Goal: Use online tool/utility: Utilize a website feature to perform a specific function

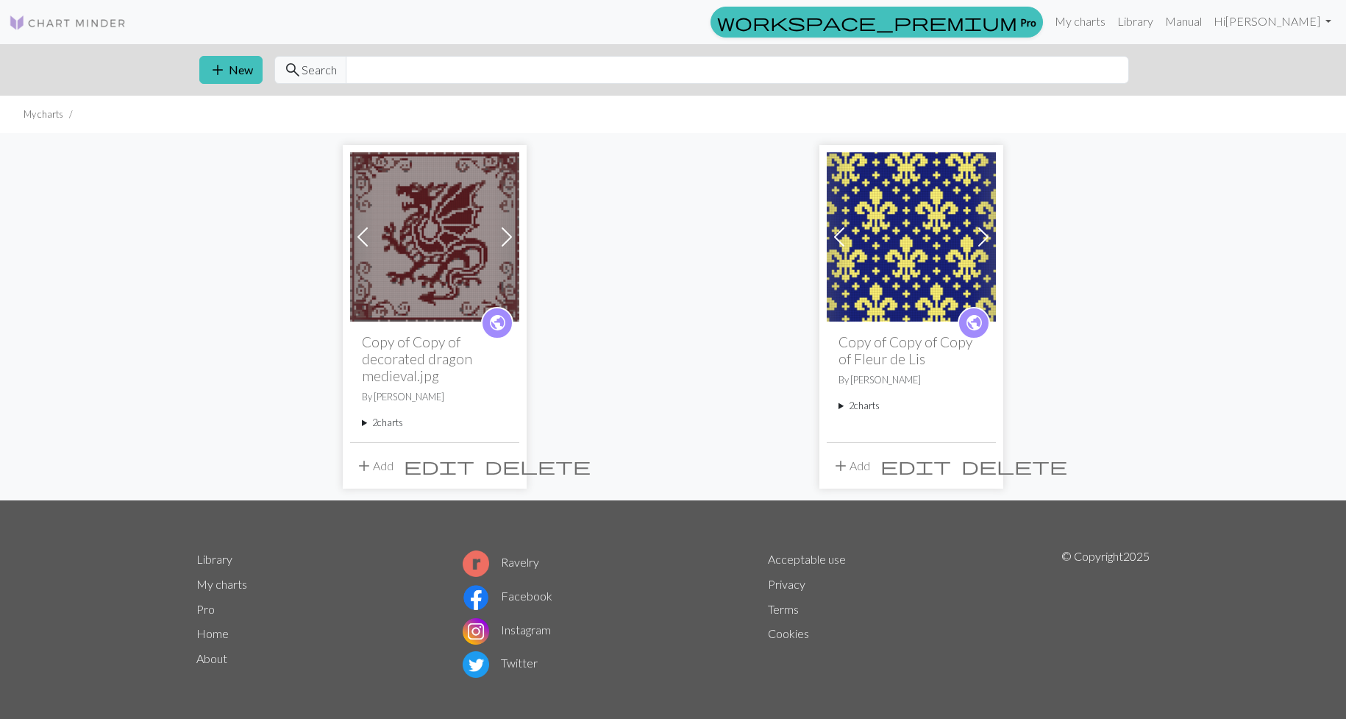
click at [34, 31] on img at bounding box center [68, 23] width 118 height 18
click at [54, 17] on img at bounding box center [68, 23] width 118 height 18
click at [648, 191] on div "Previous Next public Copy of Copy of decorated dragon medieval.jpg By [PERSON_N…" at bounding box center [673, 316] width 971 height 366
click at [258, 63] on button "add New" at bounding box center [230, 70] width 63 height 28
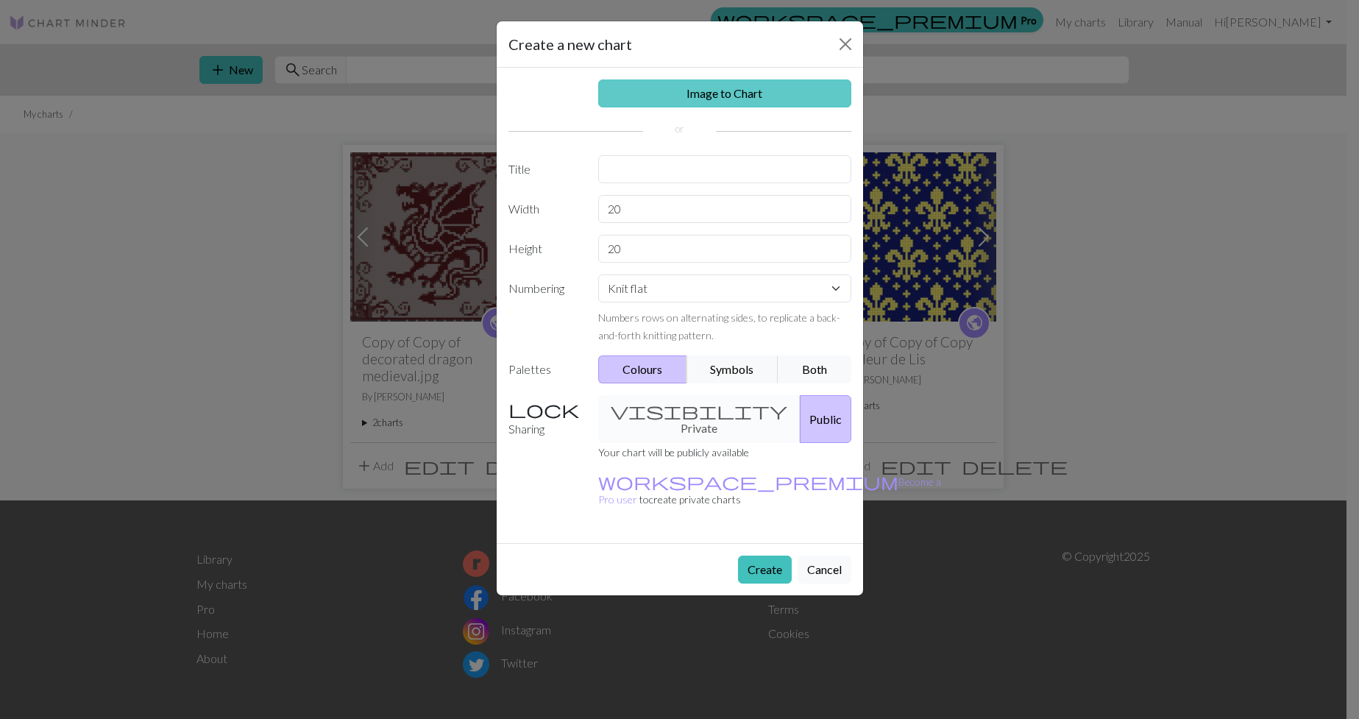
click at [759, 96] on link "Image to Chart" at bounding box center [724, 93] width 253 height 28
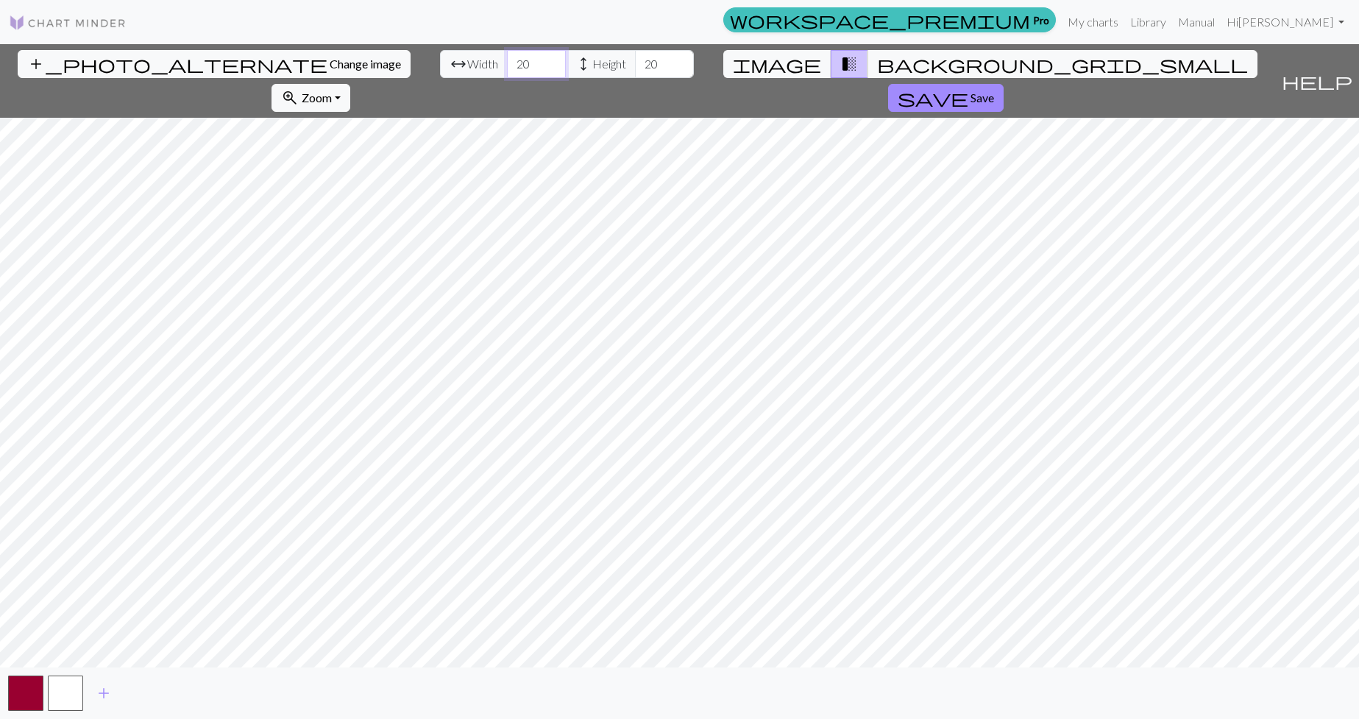
drag, startPoint x: 419, startPoint y: 63, endPoint x: 388, endPoint y: 68, distance: 32.2
click at [440, 68] on div "arrow_range Width 20 height Height 20" at bounding box center [567, 64] width 254 height 28
type input "170"
drag, startPoint x: 546, startPoint y: 62, endPoint x: 439, endPoint y: 68, distance: 106.9
click at [440, 68] on div "arrow_range Width 170 height Height 20" at bounding box center [567, 64] width 254 height 28
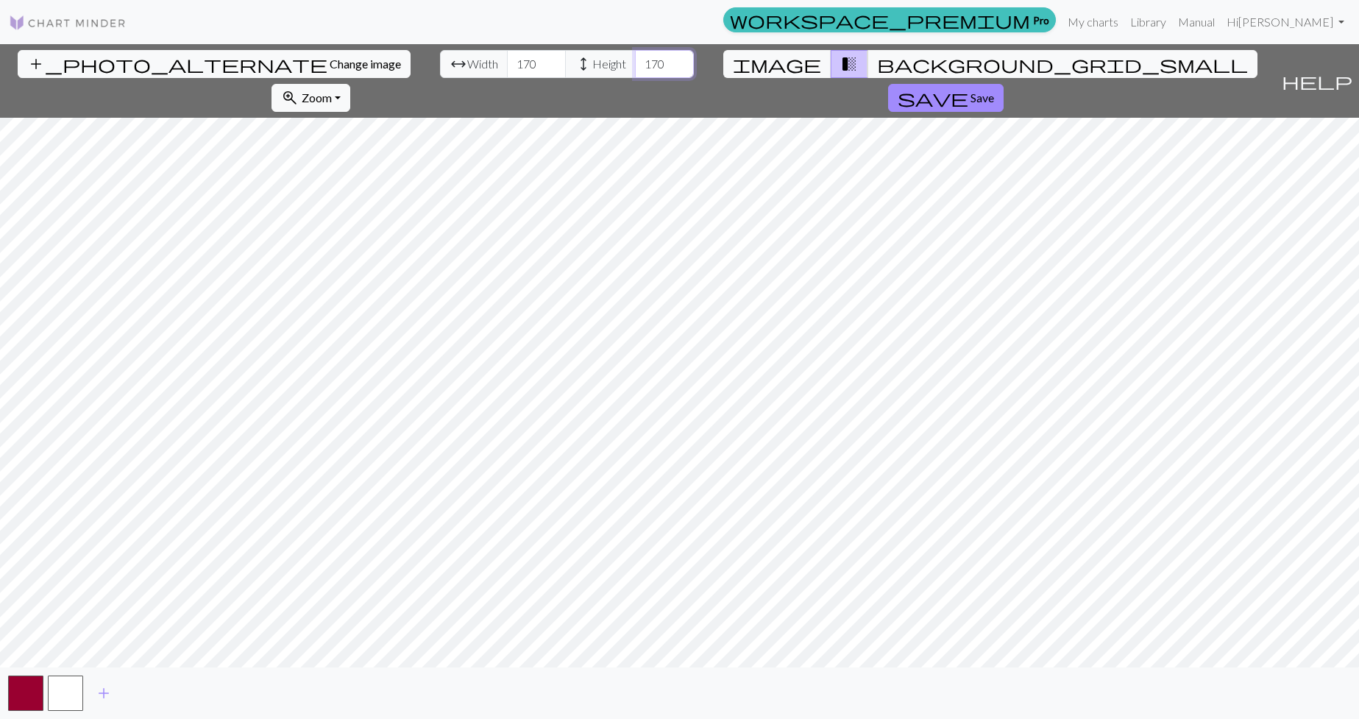
type input "170"
click at [350, 84] on button "zoom_in Zoom Zoom" at bounding box center [311, 98] width 79 height 28
click at [388, 272] on button "200%" at bounding box center [330, 284] width 116 height 24
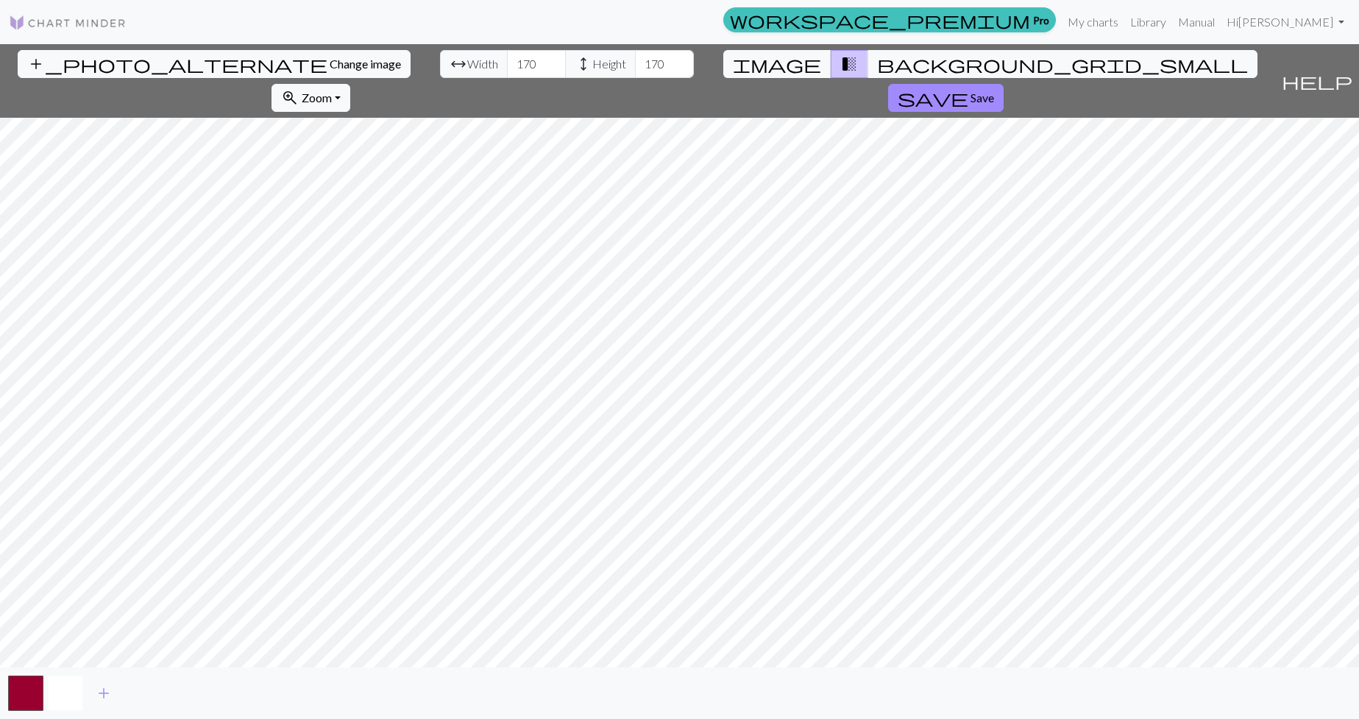
click at [60, 693] on button "button" at bounding box center [65, 692] width 35 height 35
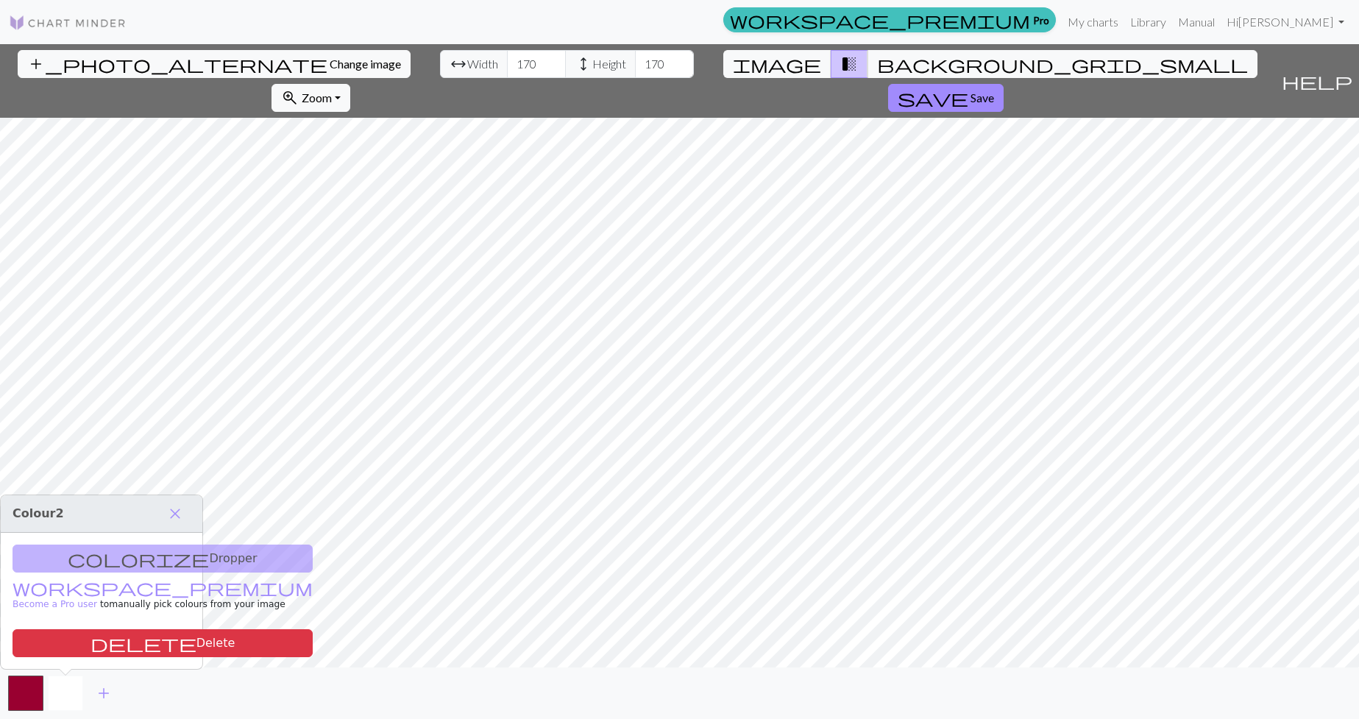
click at [78, 697] on button "button" at bounding box center [65, 692] width 35 height 35
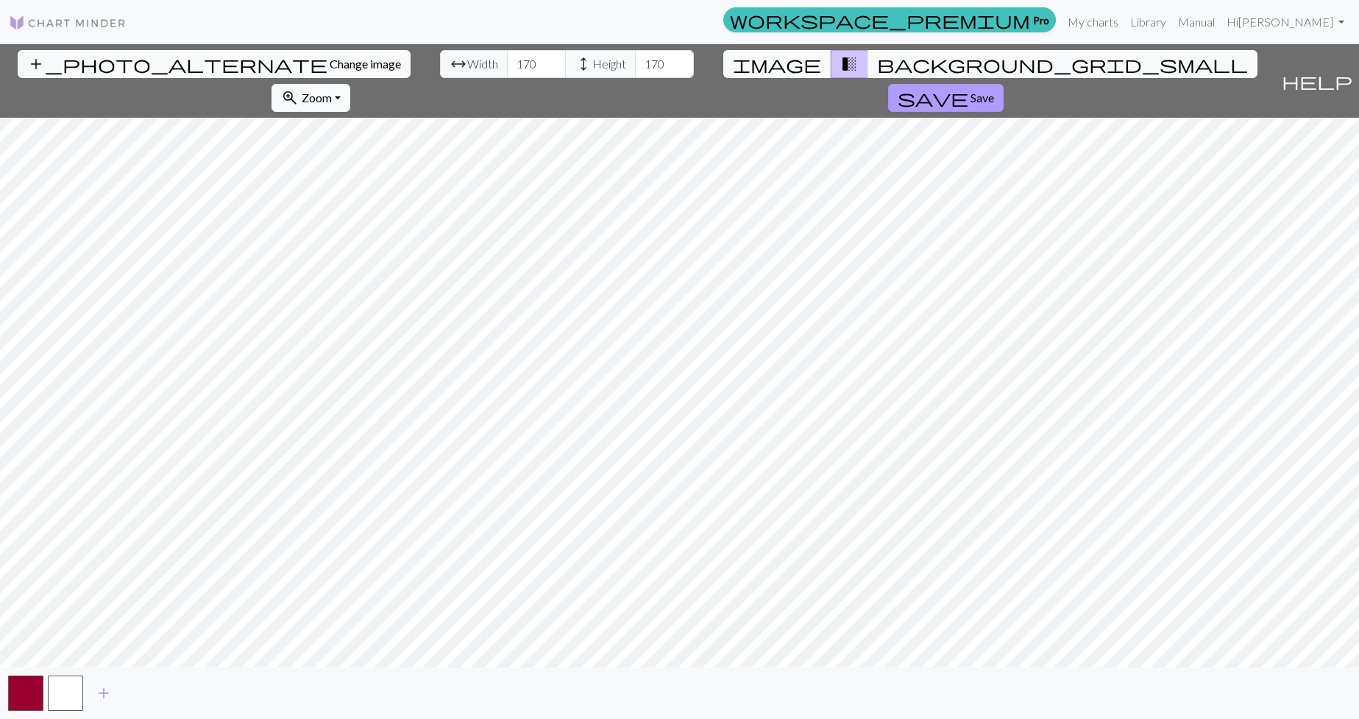
click at [1004, 84] on button "save Save" at bounding box center [946, 98] width 116 height 28
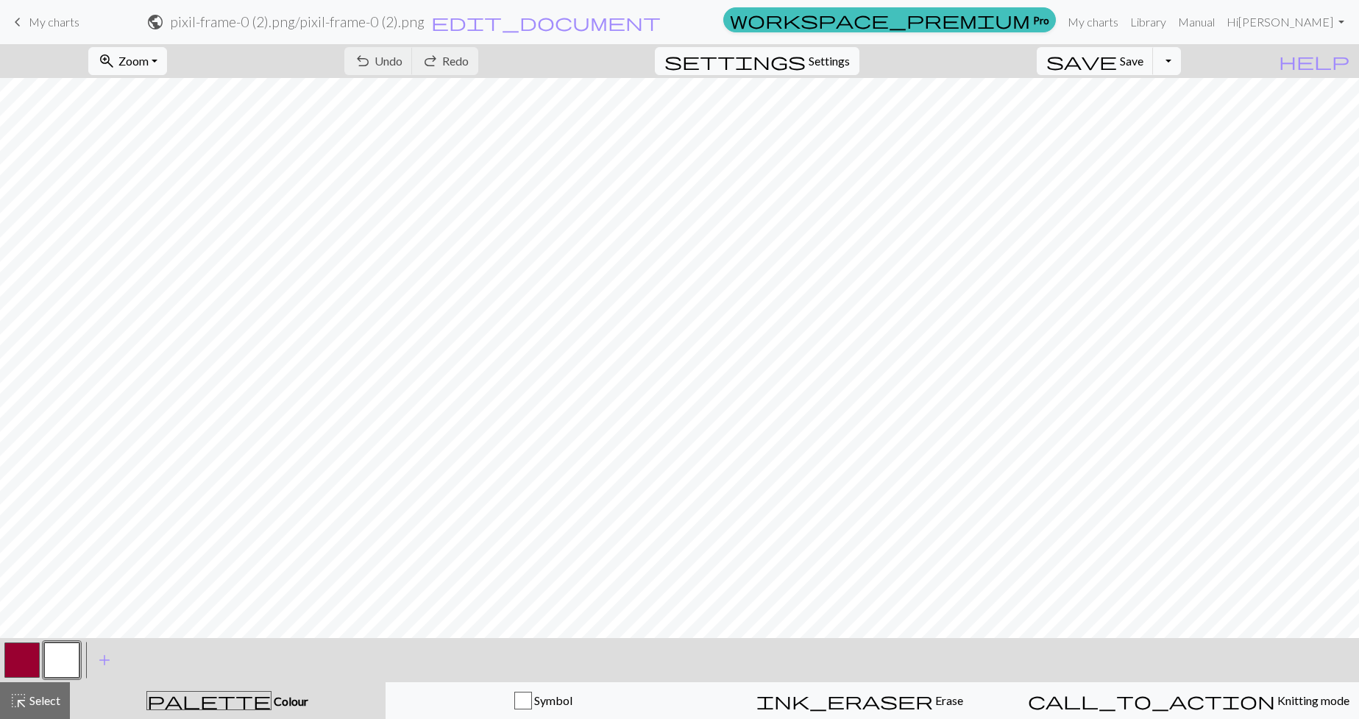
click at [58, 657] on button "button" at bounding box center [61, 659] width 35 height 35
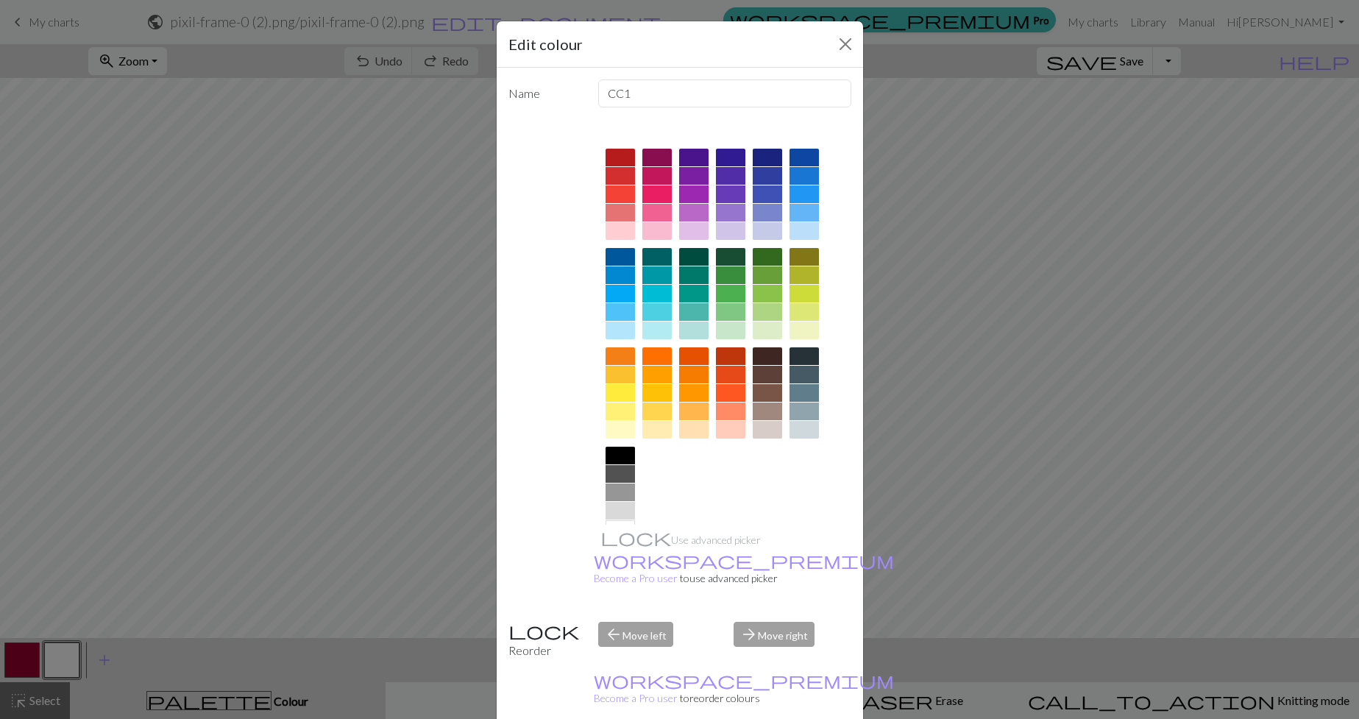
click at [730, 333] on div at bounding box center [730, 331] width 29 height 18
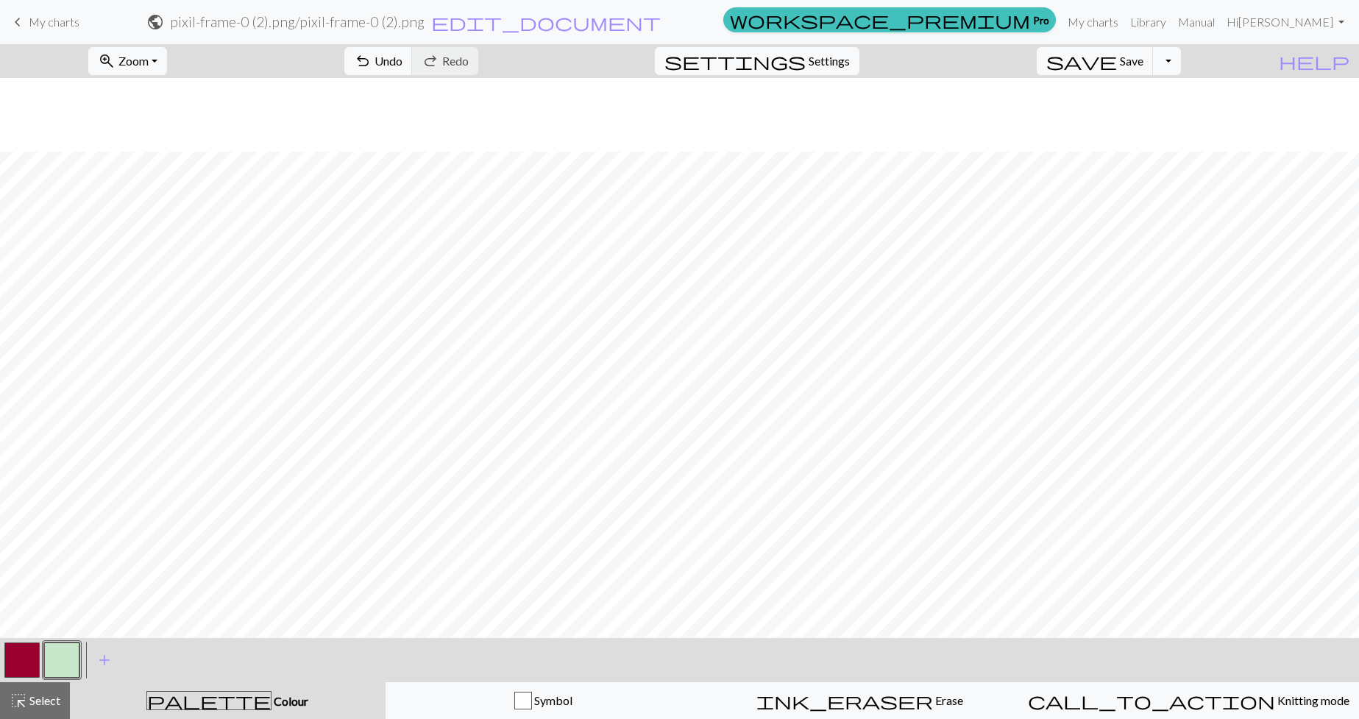
scroll to position [74, 0]
click at [18, 669] on button "button" at bounding box center [21, 659] width 35 height 35
click at [19, 657] on button "button" at bounding box center [21, 659] width 35 height 35
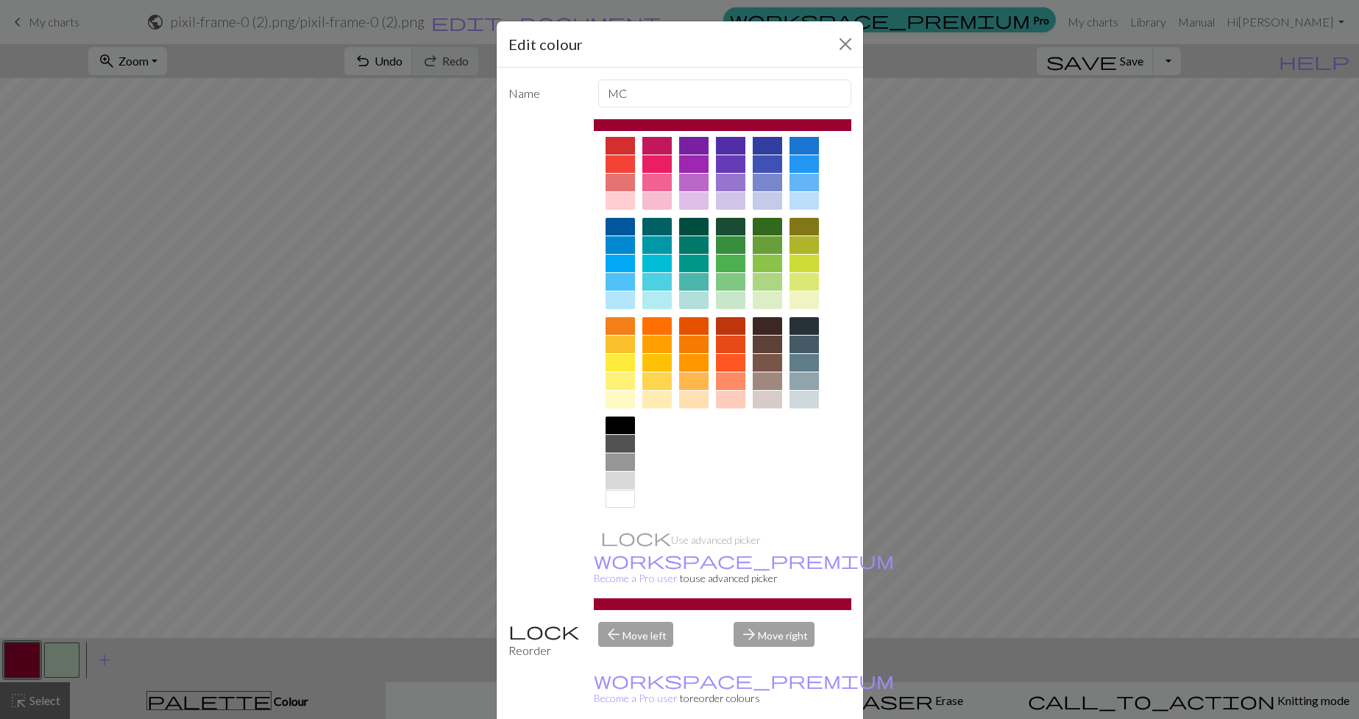
scroll to position [0, 0]
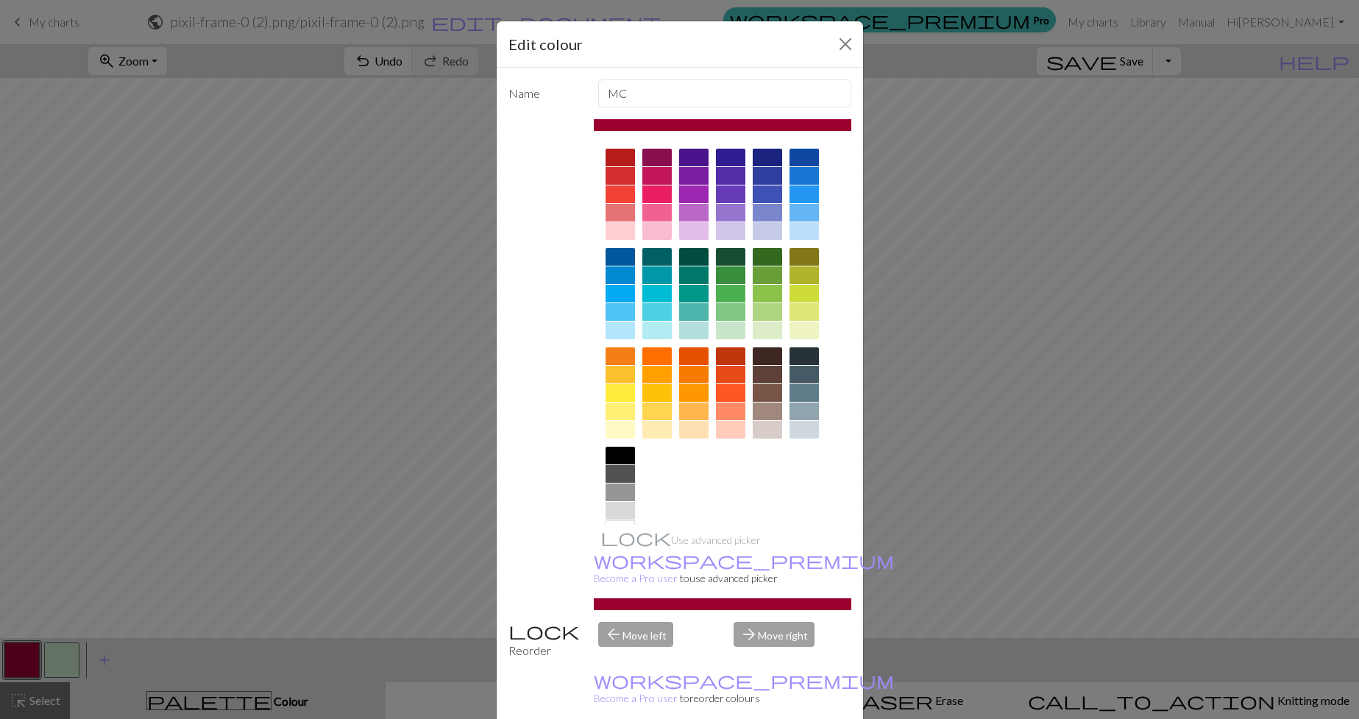
click at [661, 155] on div at bounding box center [656, 158] width 29 height 18
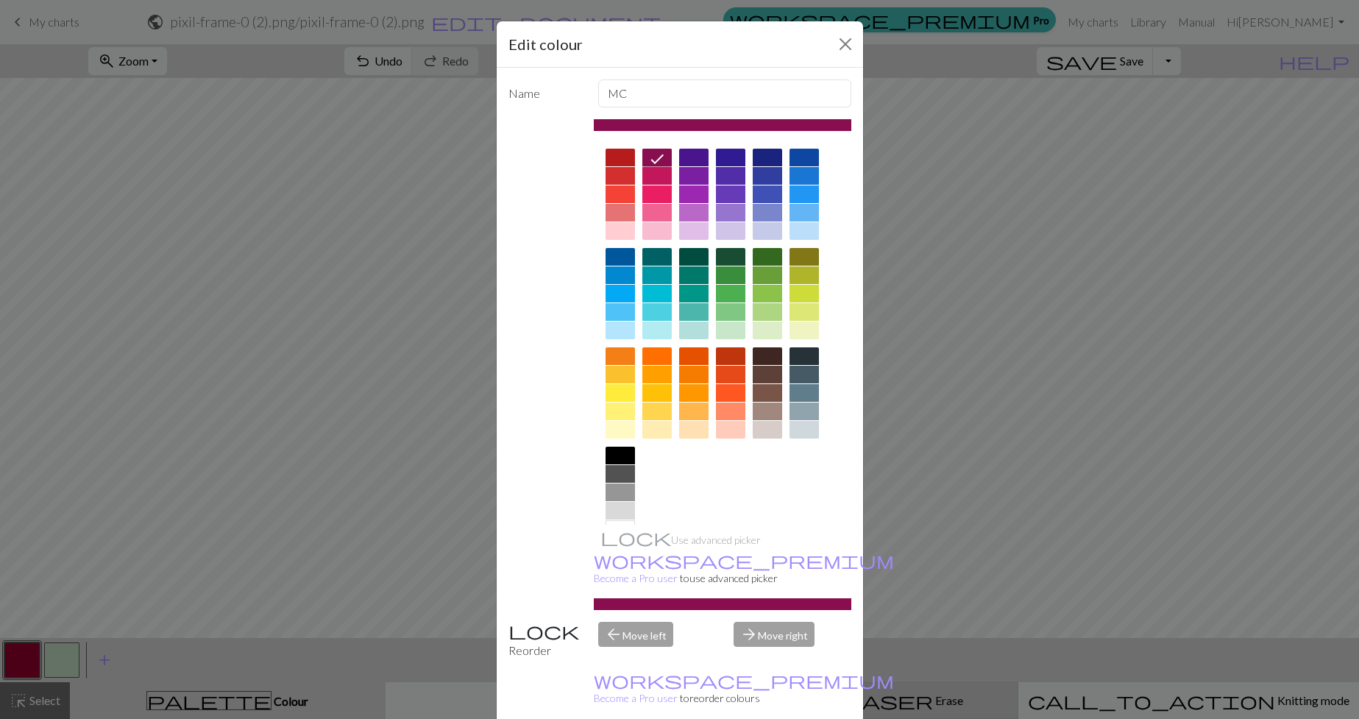
drag, startPoint x: 762, startPoint y: 703, endPoint x: 767, endPoint y: 689, distance: 15.2
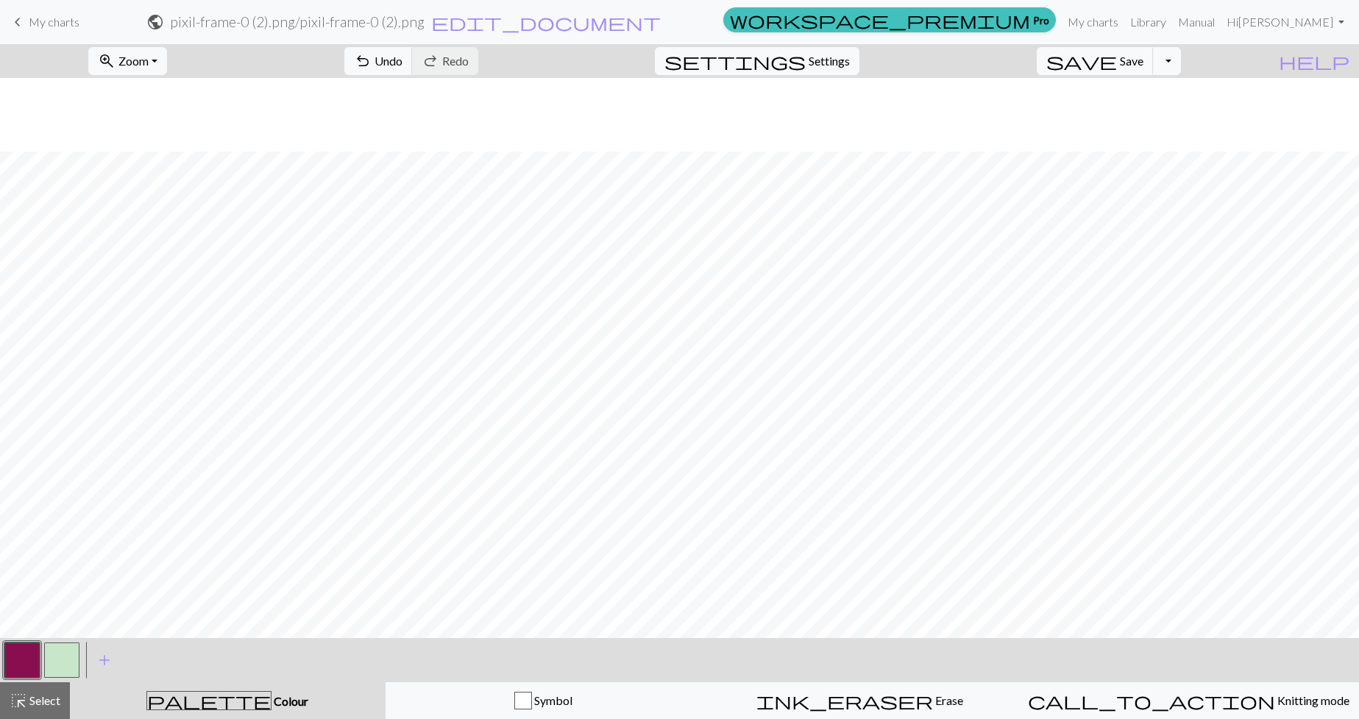
scroll to position [294, 0]
click at [76, 657] on button "button" at bounding box center [61, 659] width 35 height 35
click at [16, 650] on button "button" at bounding box center [21, 659] width 35 height 35
click at [1143, 58] on span "Save" at bounding box center [1132, 61] width 24 height 14
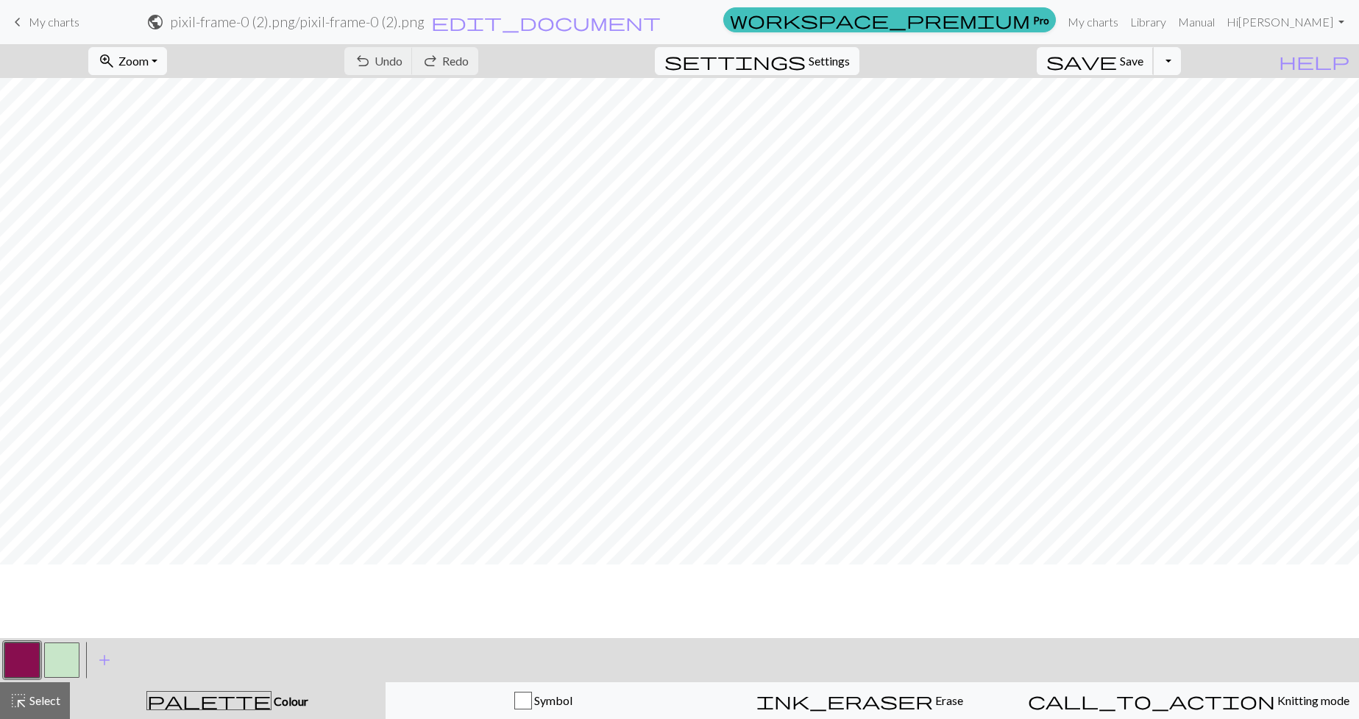
scroll to position [93, 0]
click at [72, 656] on button "button" at bounding box center [61, 659] width 35 height 35
click at [29, 664] on button "button" at bounding box center [21, 659] width 35 height 35
click at [53, 655] on button "button" at bounding box center [61, 659] width 35 height 35
click at [12, 654] on button "button" at bounding box center [21, 659] width 35 height 35
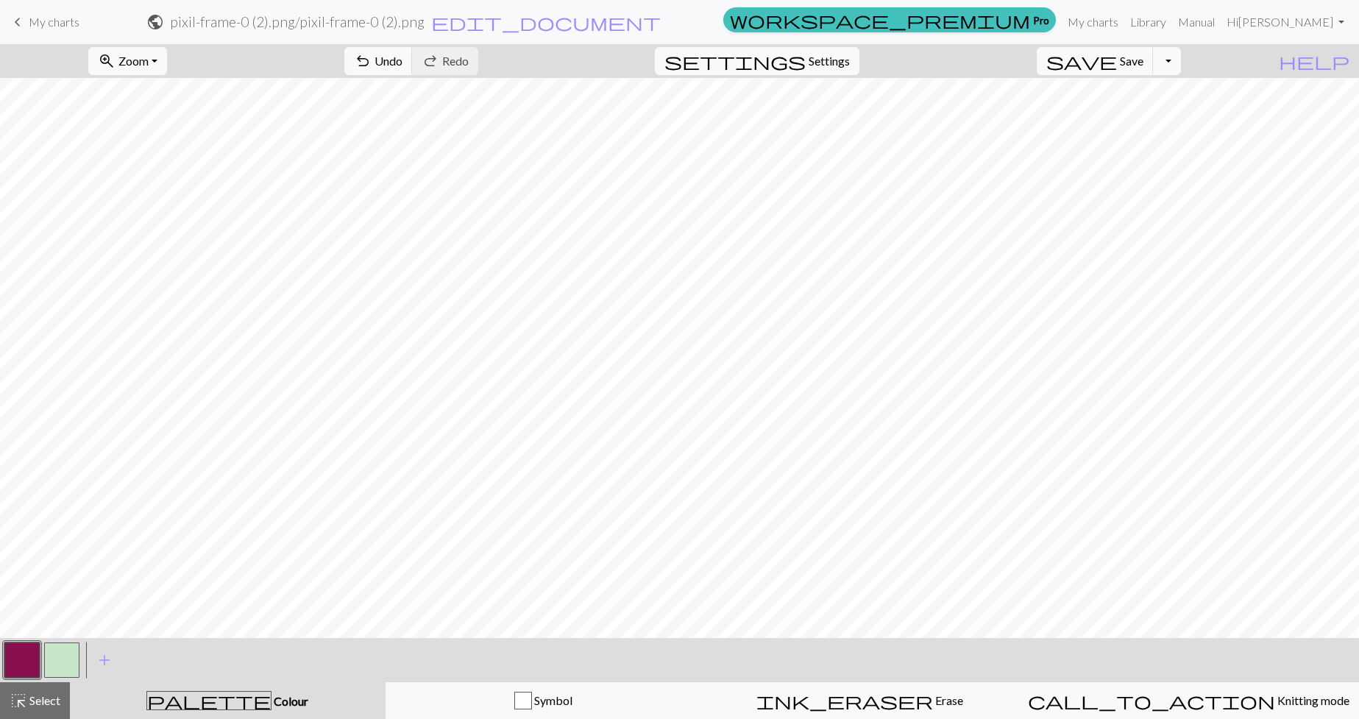
click at [60, 673] on button "button" at bounding box center [61, 659] width 35 height 35
